Goal: Find specific page/section: Find specific page/section

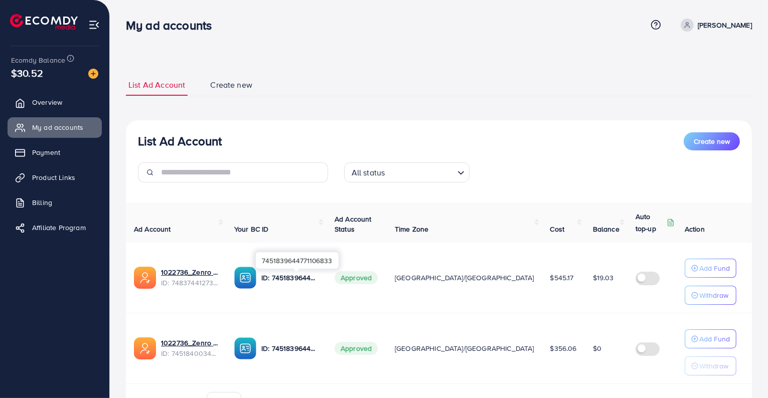
scroll to position [58, 0]
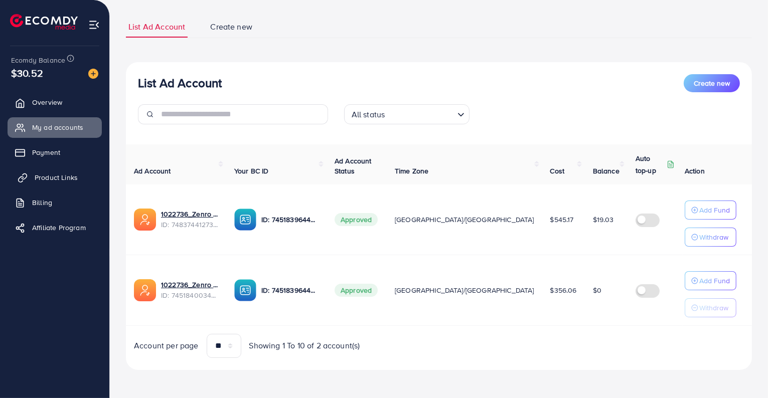
click at [63, 184] on link "Product Links" at bounding box center [55, 178] width 94 height 20
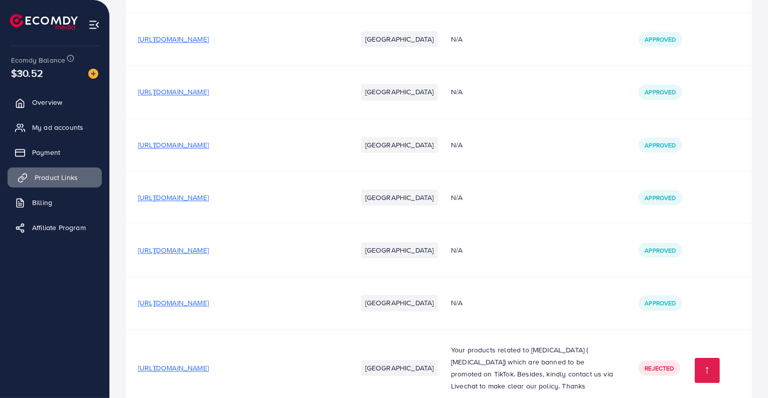
scroll to position [4885, 0]
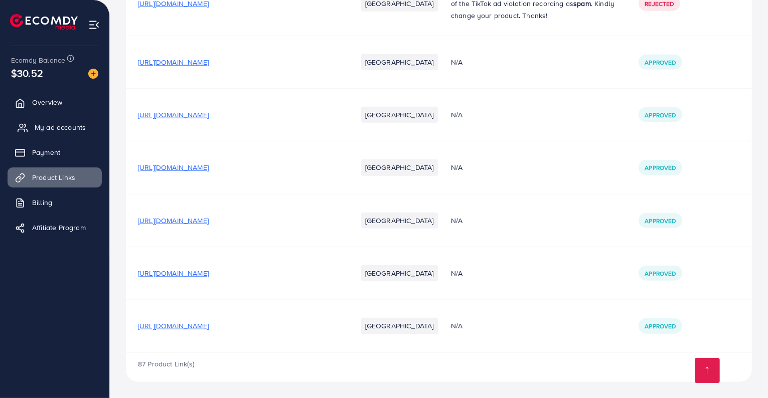
click at [87, 134] on link "My ad accounts" at bounding box center [55, 127] width 94 height 20
